Goal: Information Seeking & Learning: Find specific fact

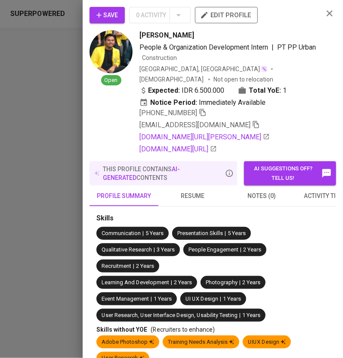
click at [327, 14] on icon "button" at bounding box center [330, 13] width 6 height 6
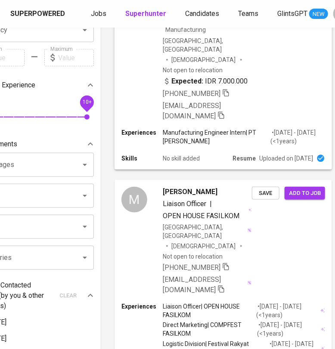
scroll to position [0, 42]
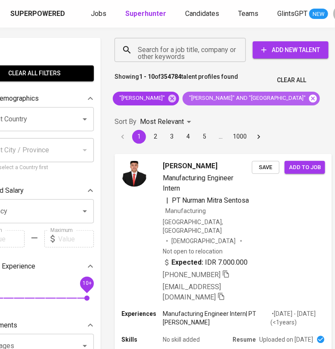
click at [308, 103] on icon at bounding box center [312, 98] width 9 height 9
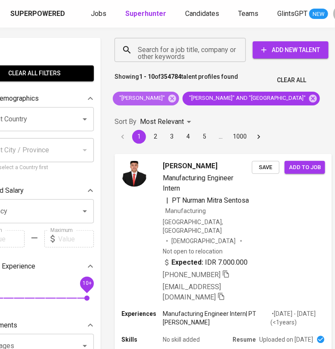
click at [176, 97] on icon at bounding box center [172, 98] width 8 height 8
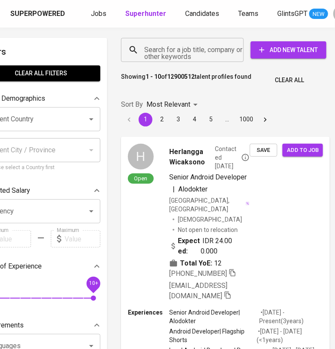
scroll to position [0, 33]
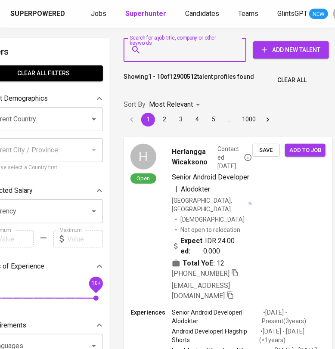
click at [169, 56] on input "Search for a job title, company or other keywords" at bounding box center [187, 50] width 85 height 16
paste input "[EMAIL_ADDRESS][DOMAIN_NAME]"
type input "[EMAIL_ADDRESS][DOMAIN_NAME]"
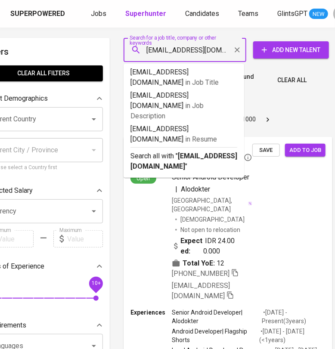
scroll to position [0, 7]
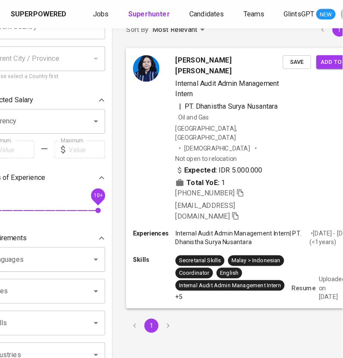
scroll to position [107, 33]
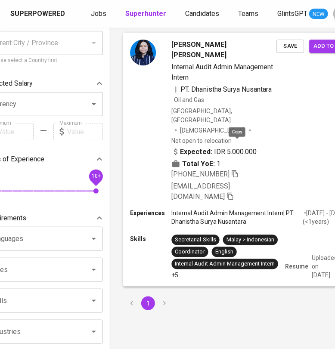
click at [235, 170] on icon "button" at bounding box center [235, 174] width 8 height 8
click at [248, 94] on div "[PERSON_NAME] Internal Audit Admin Management Intern | PT. Dhanistha Surya Nusa…" at bounding box center [224, 121] width 105 height 162
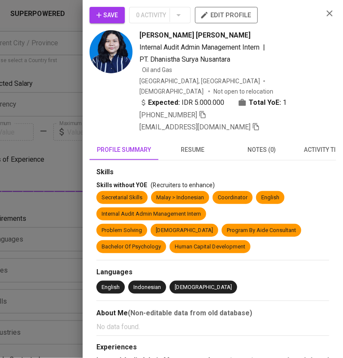
click at [193, 144] on span "resume" at bounding box center [193, 149] width 59 height 11
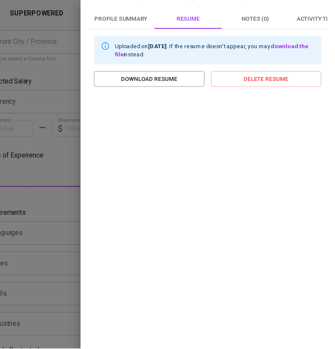
scroll to position [0, 0]
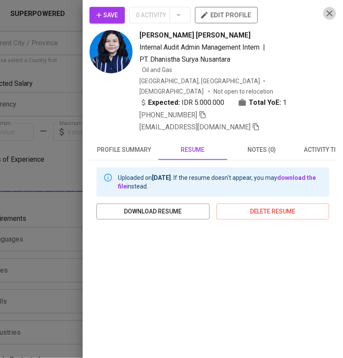
click at [325, 16] on icon "button" at bounding box center [330, 13] width 10 height 10
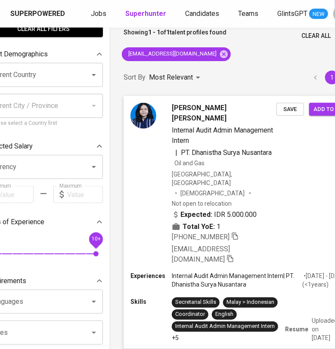
scroll to position [0, 33]
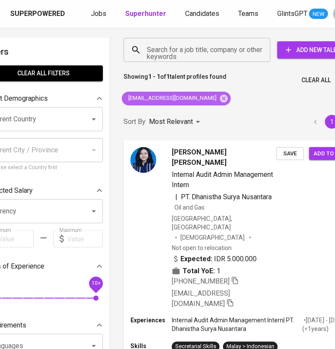
click at [219, 99] on icon at bounding box center [223, 98] width 9 height 9
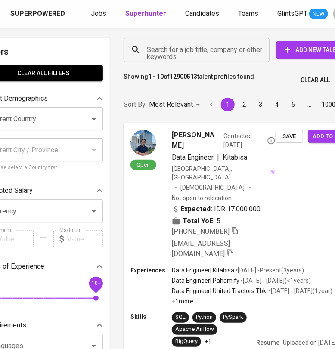
click at [192, 47] on input "Search for a job title, company or other keywords" at bounding box center [199, 50] width 108 height 16
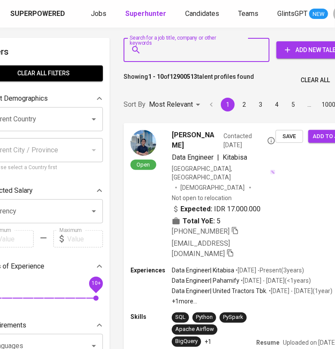
paste input "[PERSON_NAME][EMAIL_ADDRESS][DOMAIN_NAME]"
type input "[PERSON_NAME][EMAIL_ADDRESS][DOMAIN_NAME]"
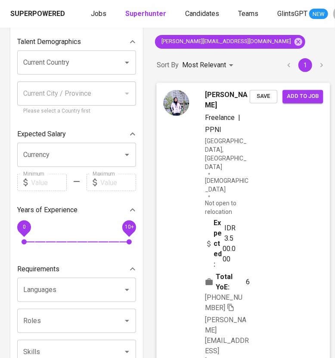
scroll to position [107, 0]
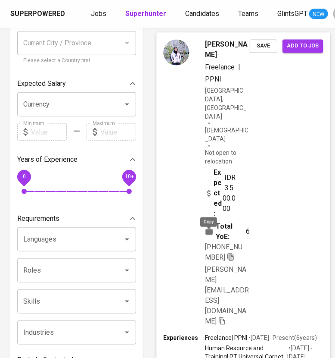
click at [227, 252] on icon "button" at bounding box center [231, 256] width 8 height 8
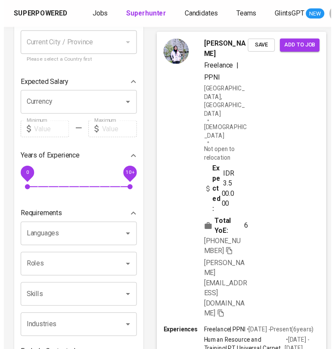
scroll to position [0, 0]
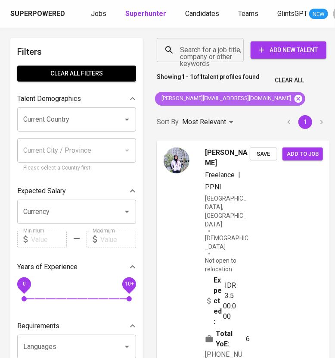
click at [295, 96] on icon at bounding box center [299, 98] width 8 height 8
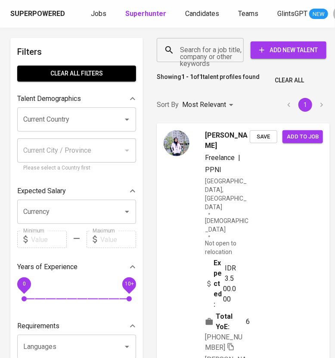
click at [207, 58] on input "Search for a job title, company or other keywords" at bounding box center [202, 50] width 49 height 16
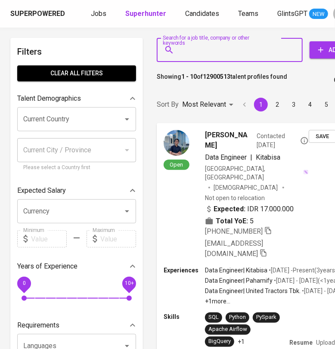
paste input "[EMAIL_ADDRESS][DOMAIN_NAME]"
type input "[EMAIL_ADDRESS][DOMAIN_NAME]"
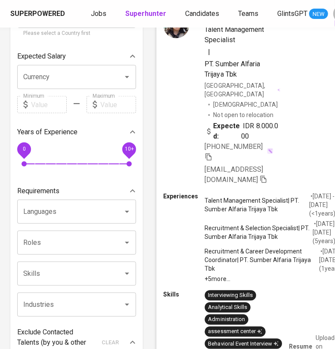
scroll to position [162, 0]
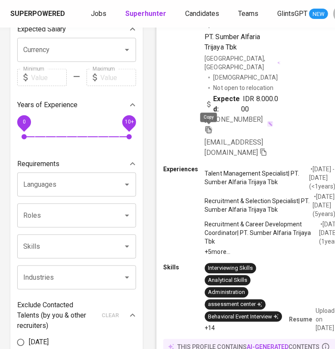
click at [209, 131] on icon "button" at bounding box center [209, 130] width 8 height 8
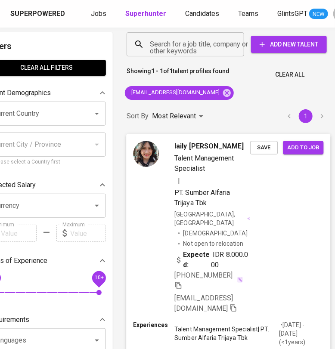
scroll to position [0, 30]
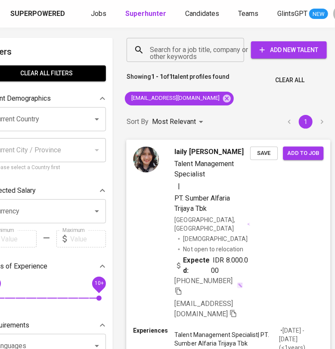
click at [280, 214] on div "laily [PERSON_NAME] Talent Management Specialist | PT. Sumber Alfaria Trijaya T…" at bounding box center [228, 233] width 204 height 187
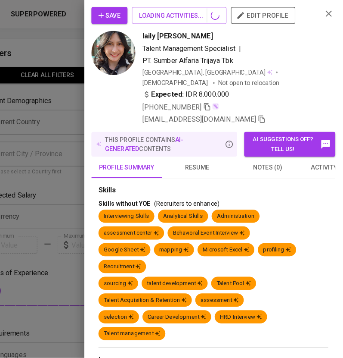
scroll to position [0, 22]
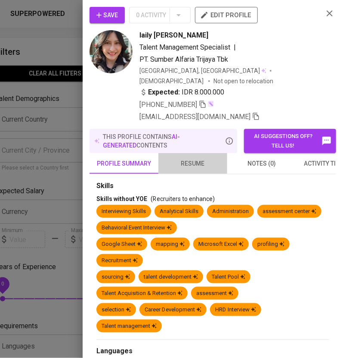
click at [205, 164] on span "resume" at bounding box center [193, 163] width 59 height 11
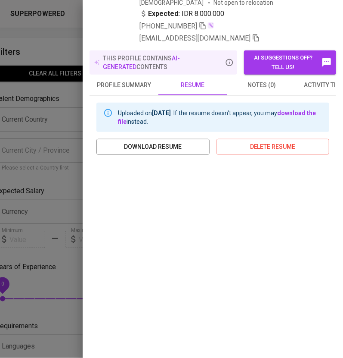
scroll to position [47, 0]
